Goal: Browse casually: Explore the website without a specific task or goal

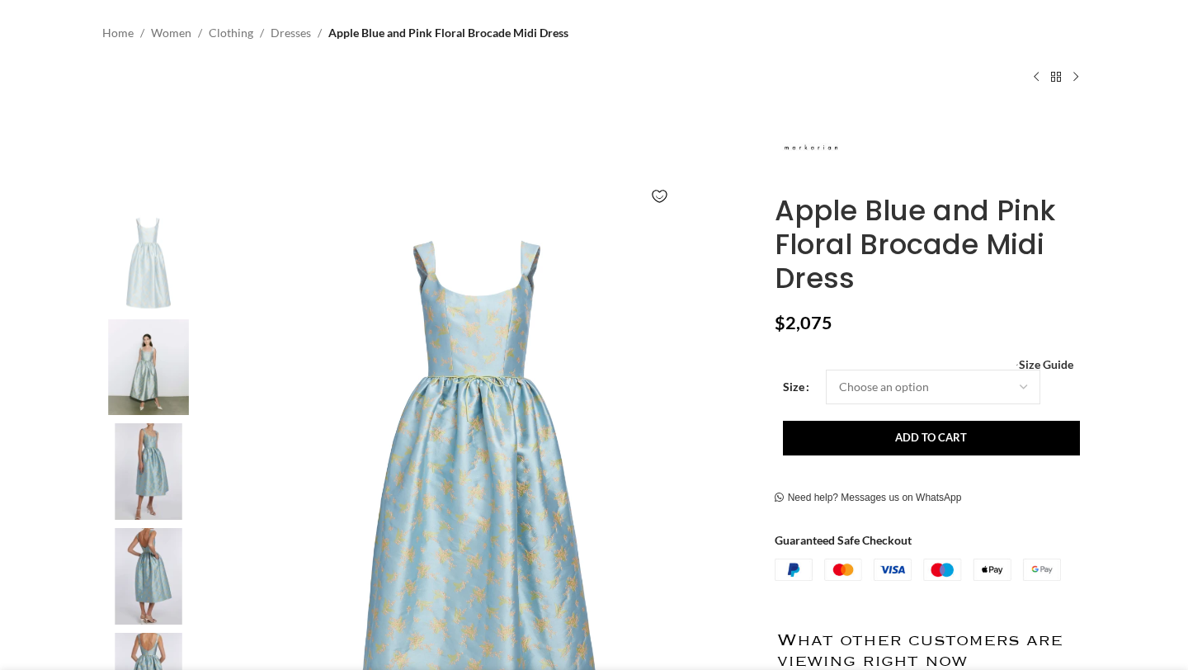
scroll to position [166, 0]
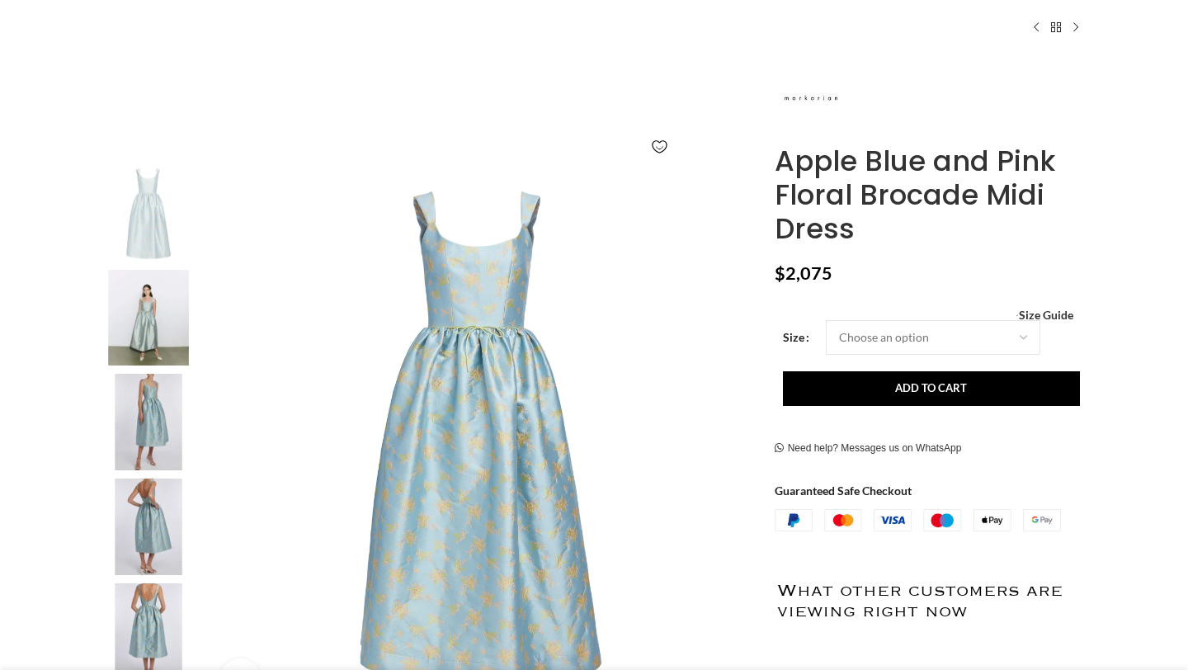
click at [154, 312] on img at bounding box center [148, 318] width 101 height 97
click at [154, 417] on img at bounding box center [148, 422] width 101 height 97
click at [142, 277] on img at bounding box center [148, 318] width 101 height 97
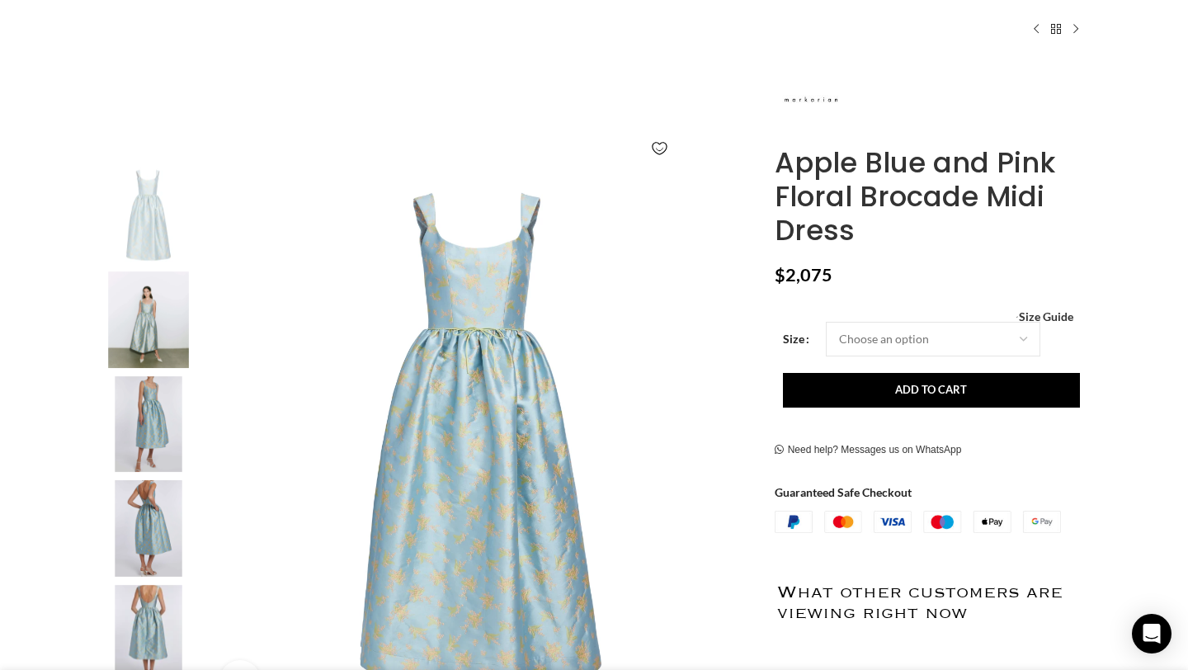
click at [150, 431] on img "3 / 5" at bounding box center [148, 424] width 101 height 97
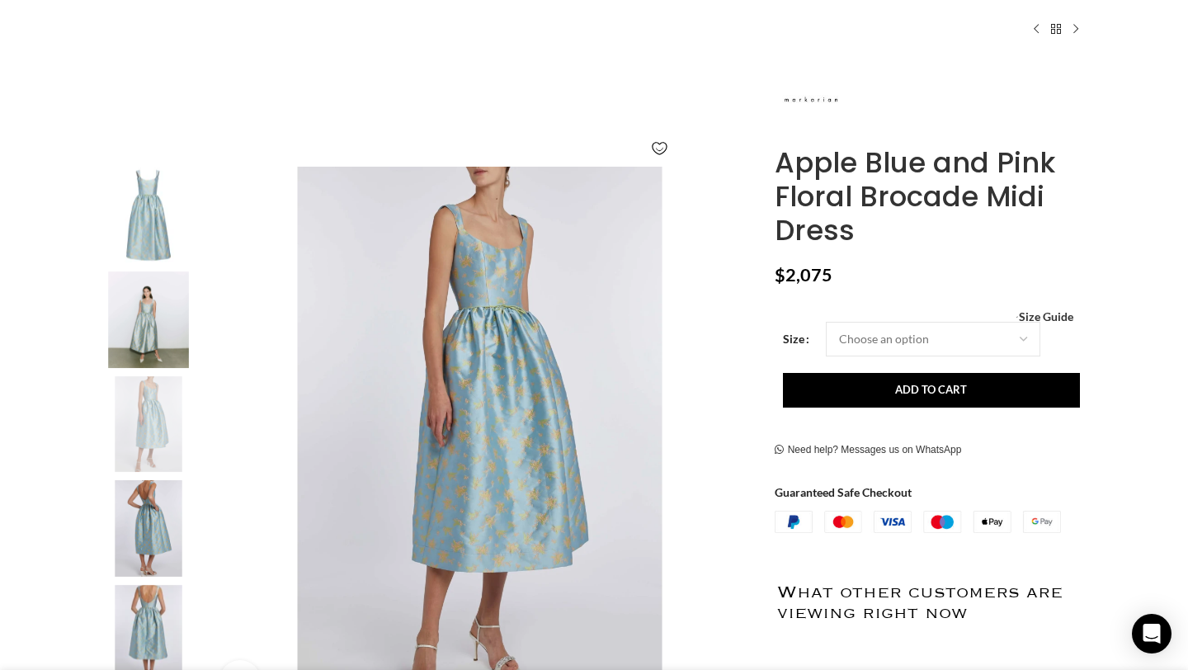
click at [151, 348] on img "2 / 5" at bounding box center [148, 319] width 101 height 97
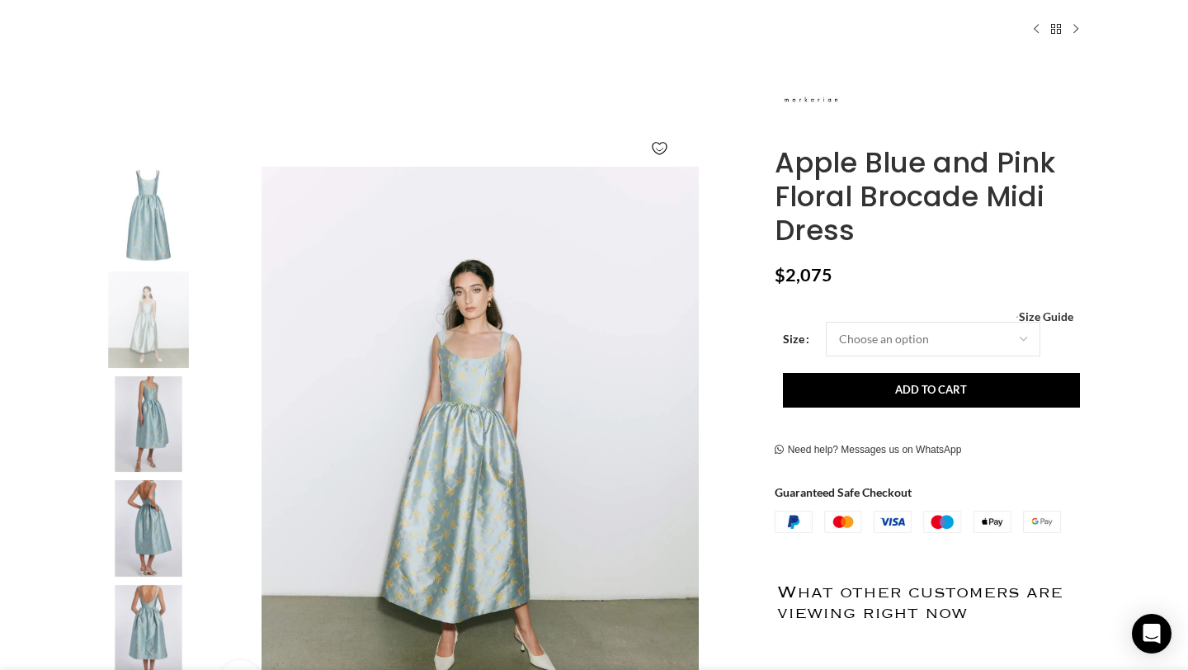
scroll to position [0, 173]
click at [150, 423] on img "3 / 5" at bounding box center [148, 424] width 101 height 97
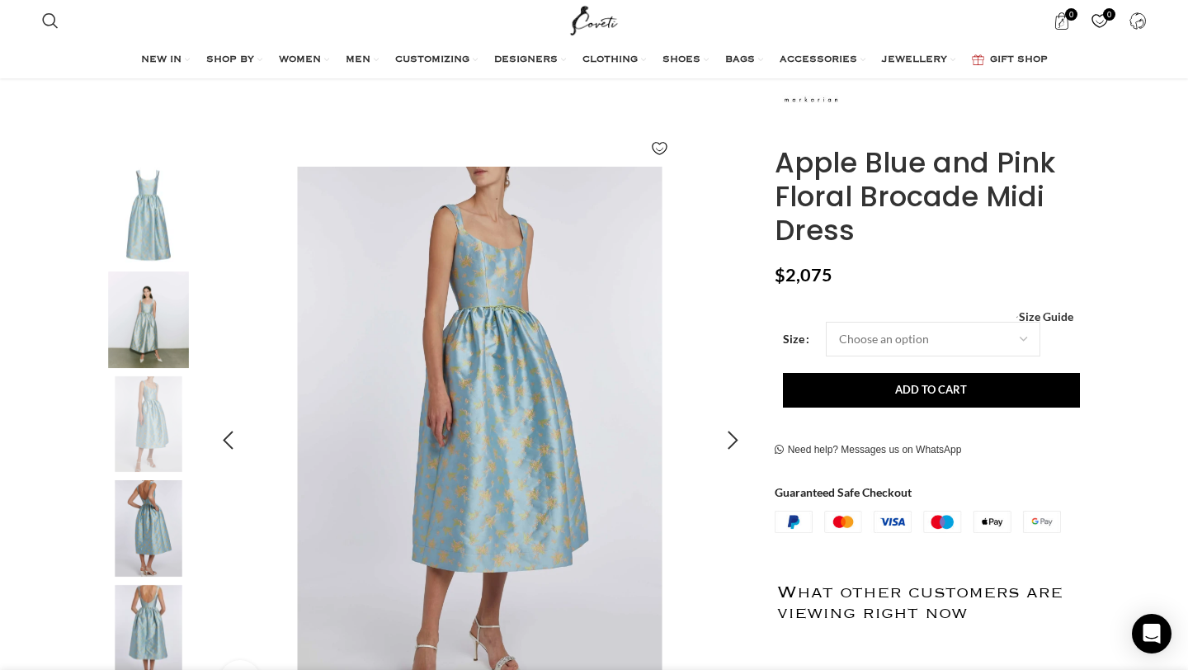
scroll to position [383, 0]
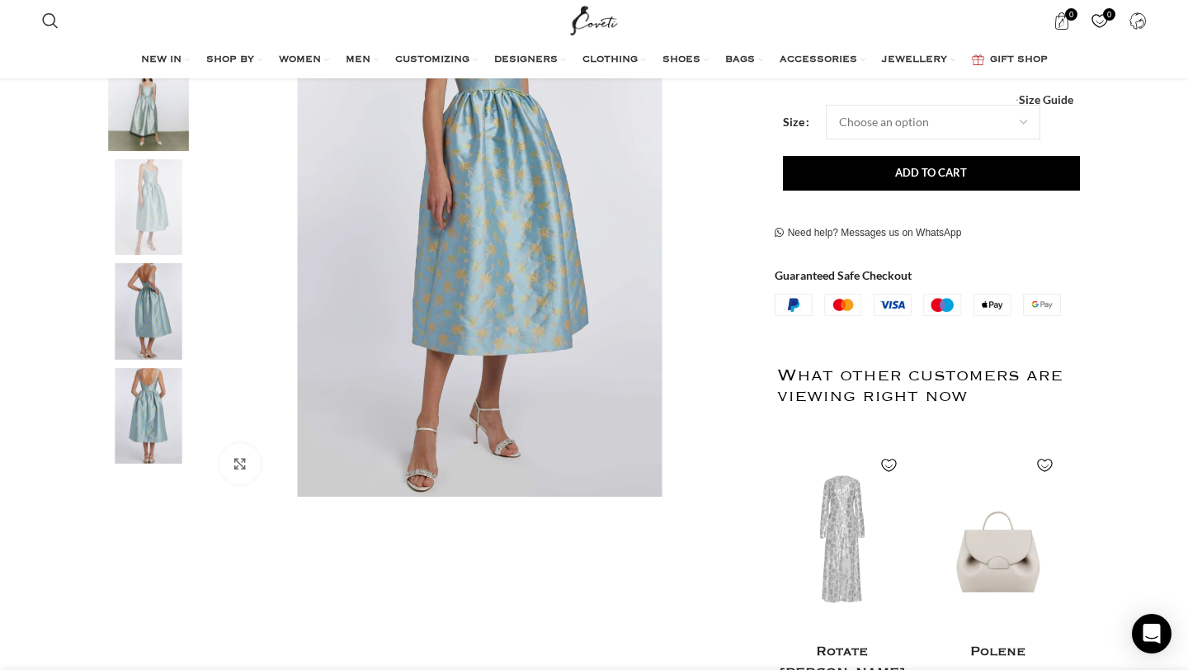
click at [150, 323] on img "4 / 5" at bounding box center [148, 311] width 101 height 97
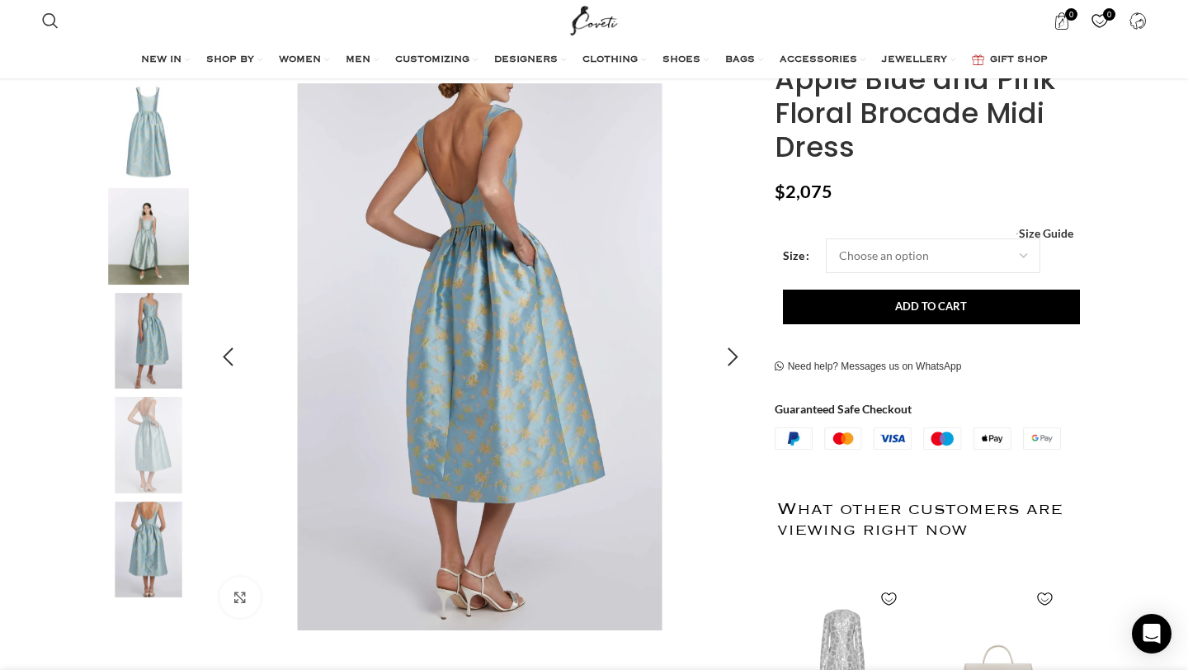
scroll to position [248, 0]
click at [144, 542] on img "5 / 5" at bounding box center [148, 550] width 101 height 97
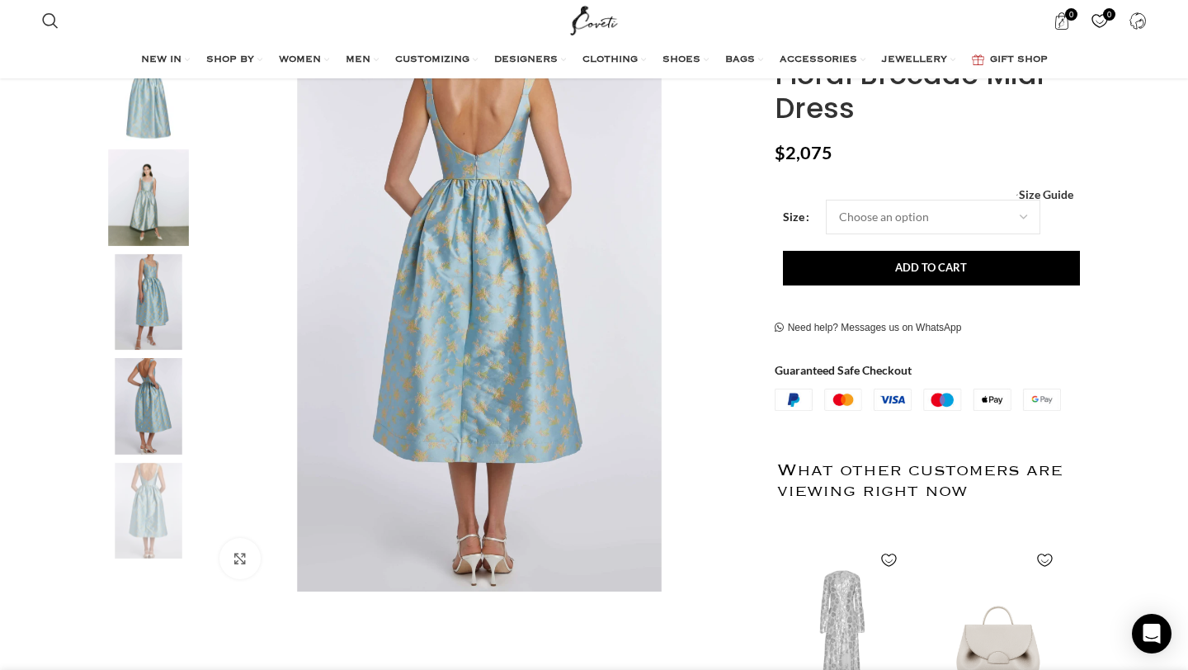
scroll to position [0, 868]
click at [173, 214] on img "2 / 5" at bounding box center [148, 197] width 101 height 97
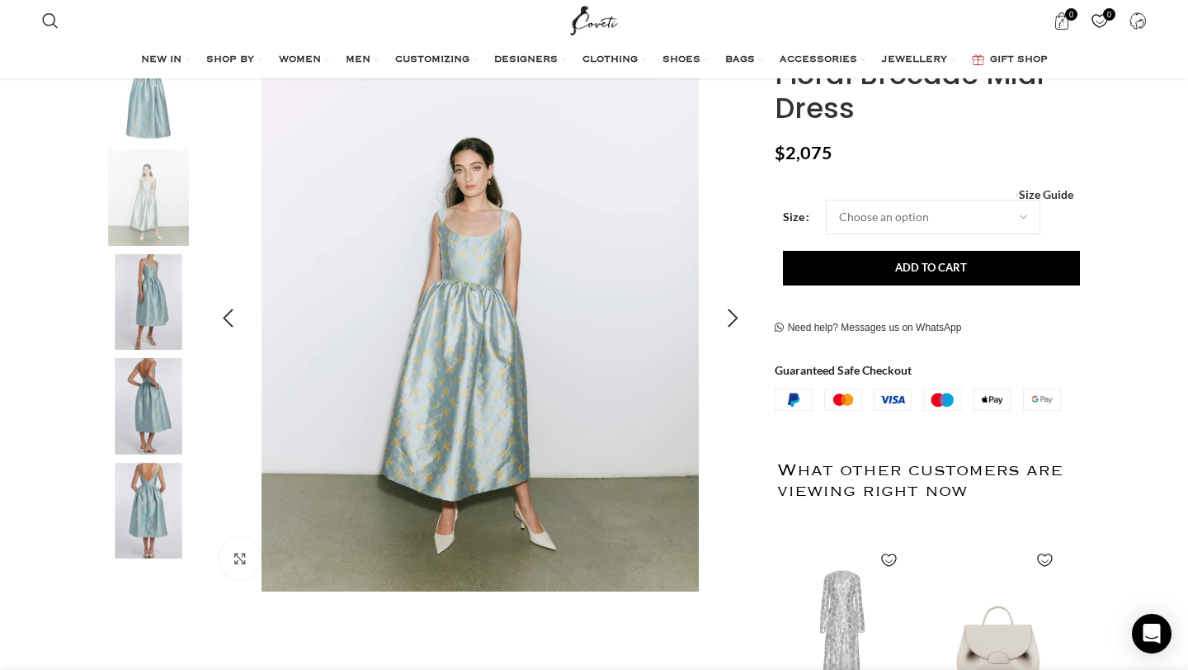
click at [478, 249] on img "2 / 5" at bounding box center [480, 318] width 547 height 547
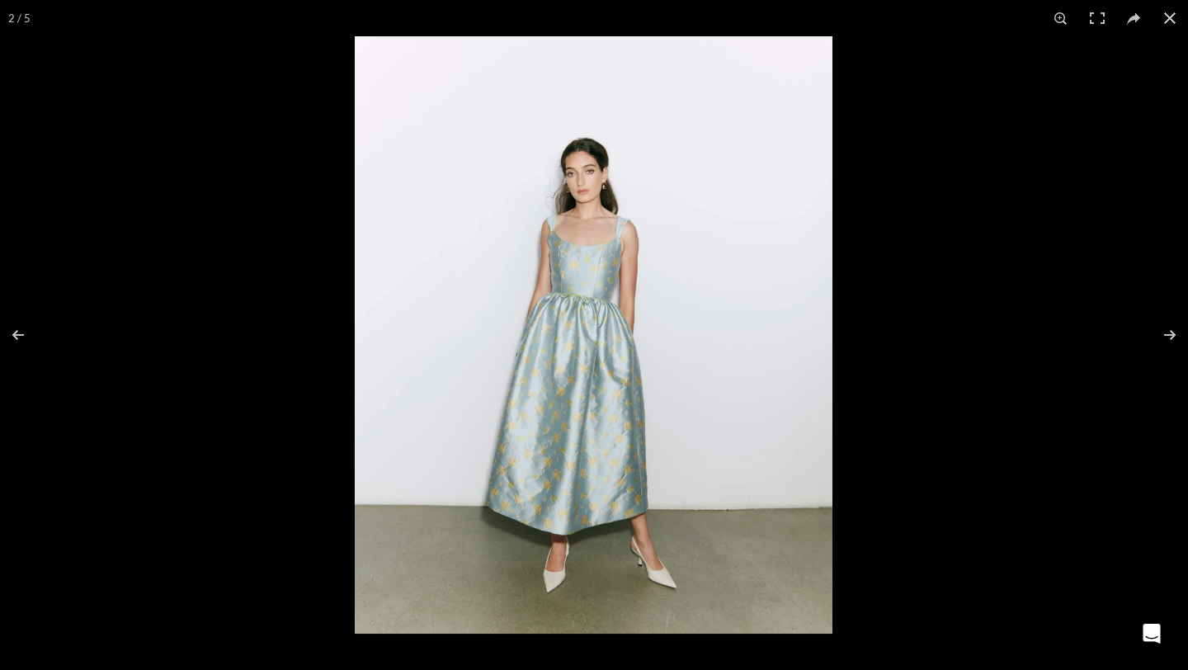
click at [645, 336] on img at bounding box center [594, 334] width 478 height 597
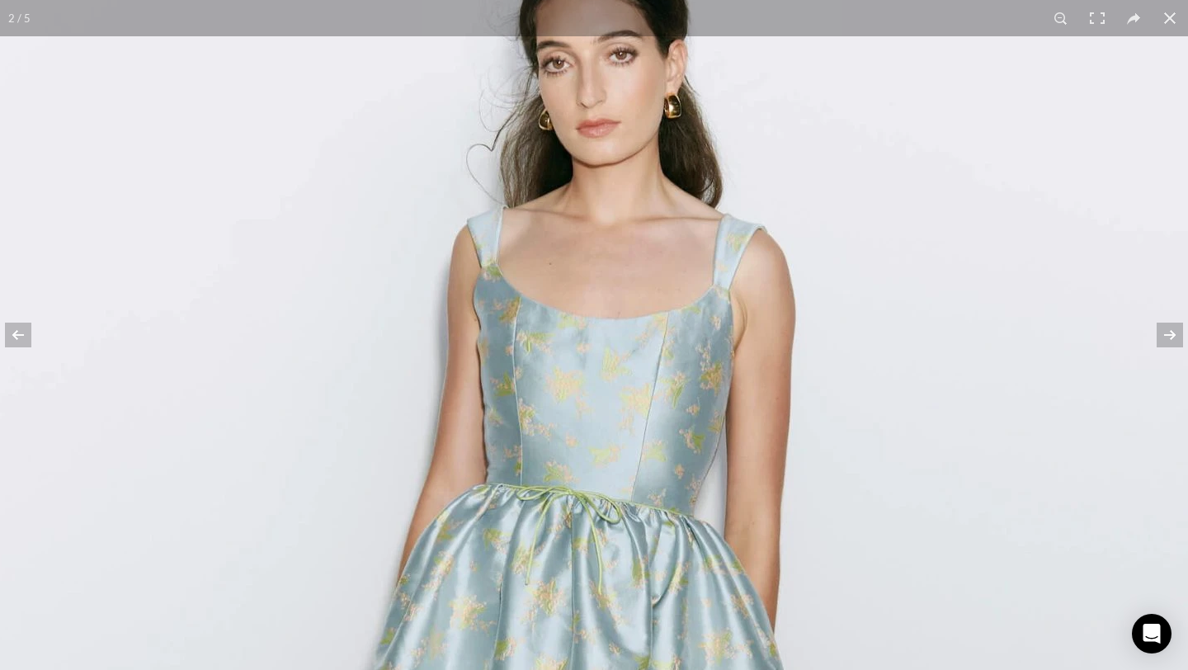
drag, startPoint x: 487, startPoint y: 158, endPoint x: 670, endPoint y: 488, distance: 376.7
click at [670, 488] on img at bounding box center [635, 634] width 1690 height 2112
click at [1168, 16] on button at bounding box center [1170, 18] width 36 height 36
